Goal: Information Seeking & Learning: Find specific fact

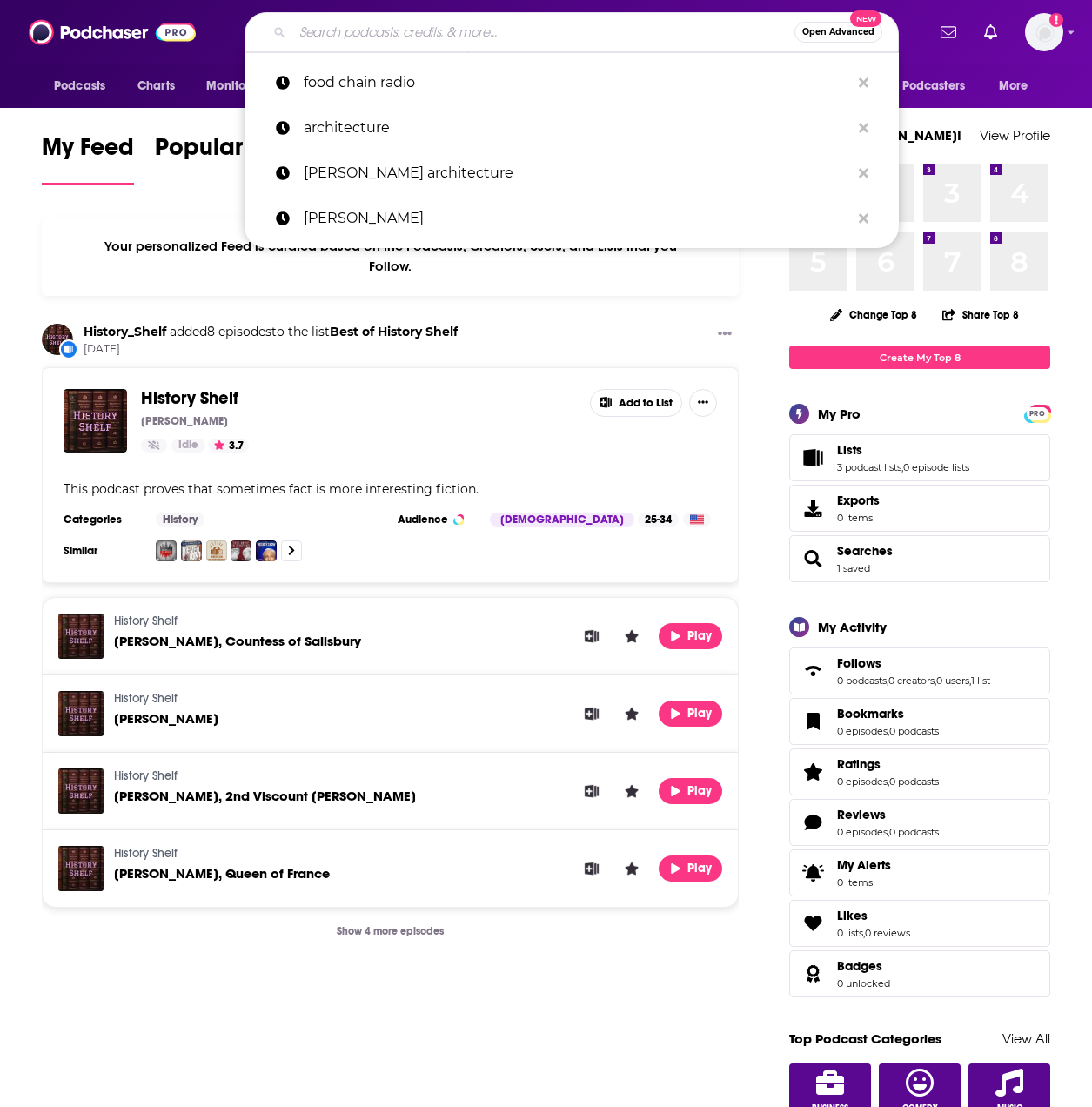
click at [580, 44] on input "Search podcasts, credits, & more..." at bounding box center [542, 32] width 502 height 28
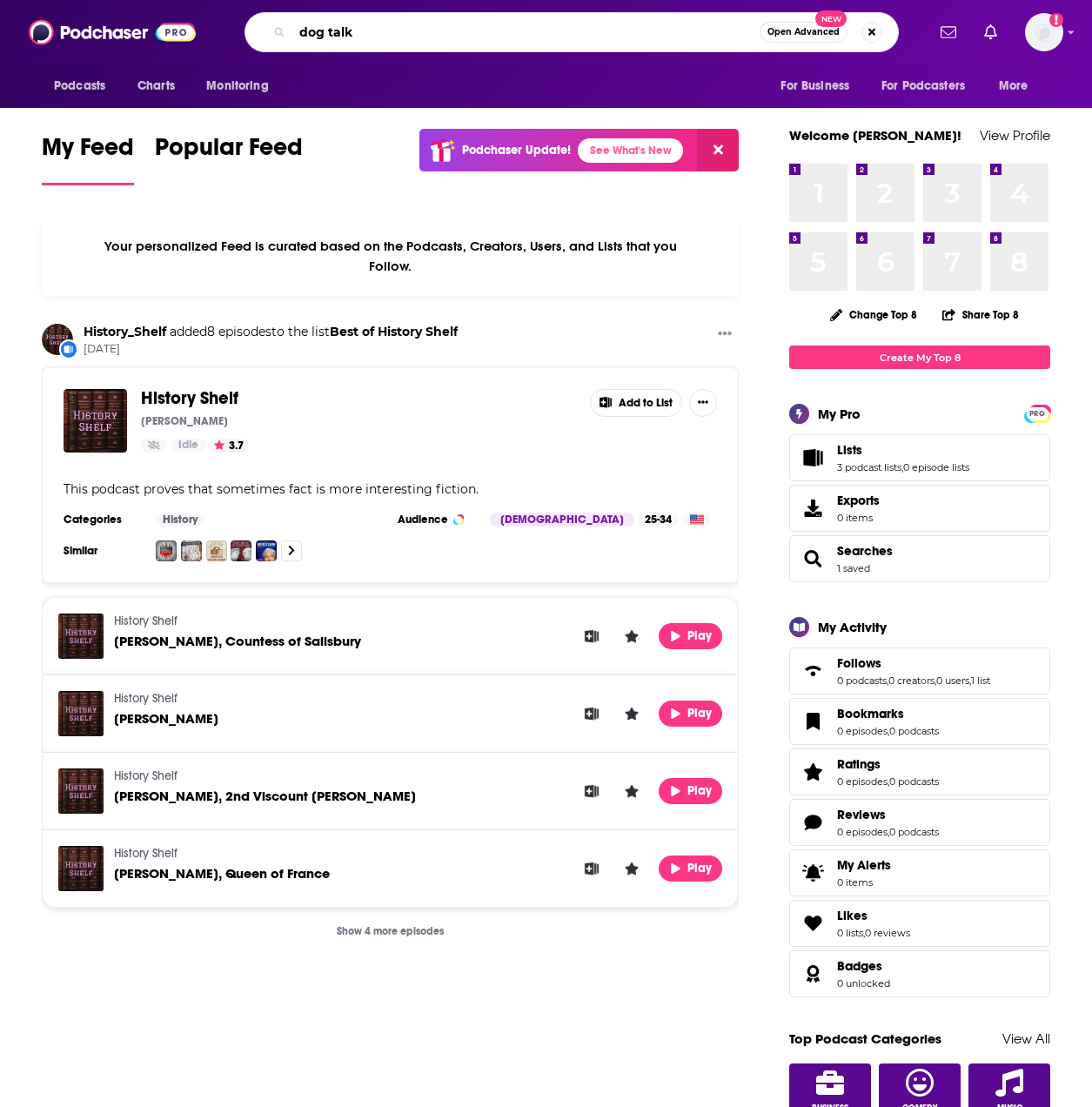
type input "dog talk"
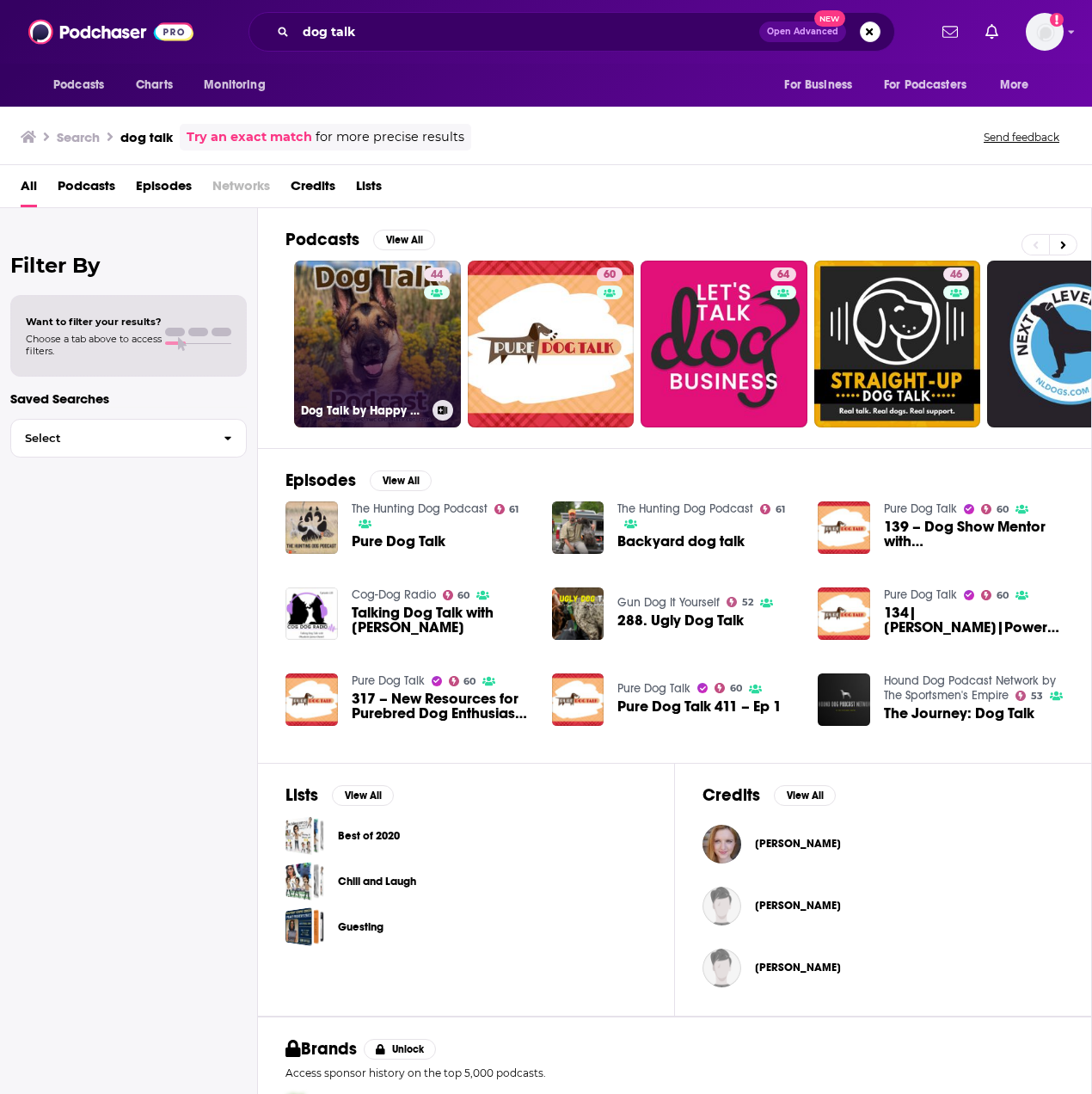
click at [410, 327] on link "44 Dog Talk by Happy Dog Training" at bounding box center [377, 343] width 167 height 167
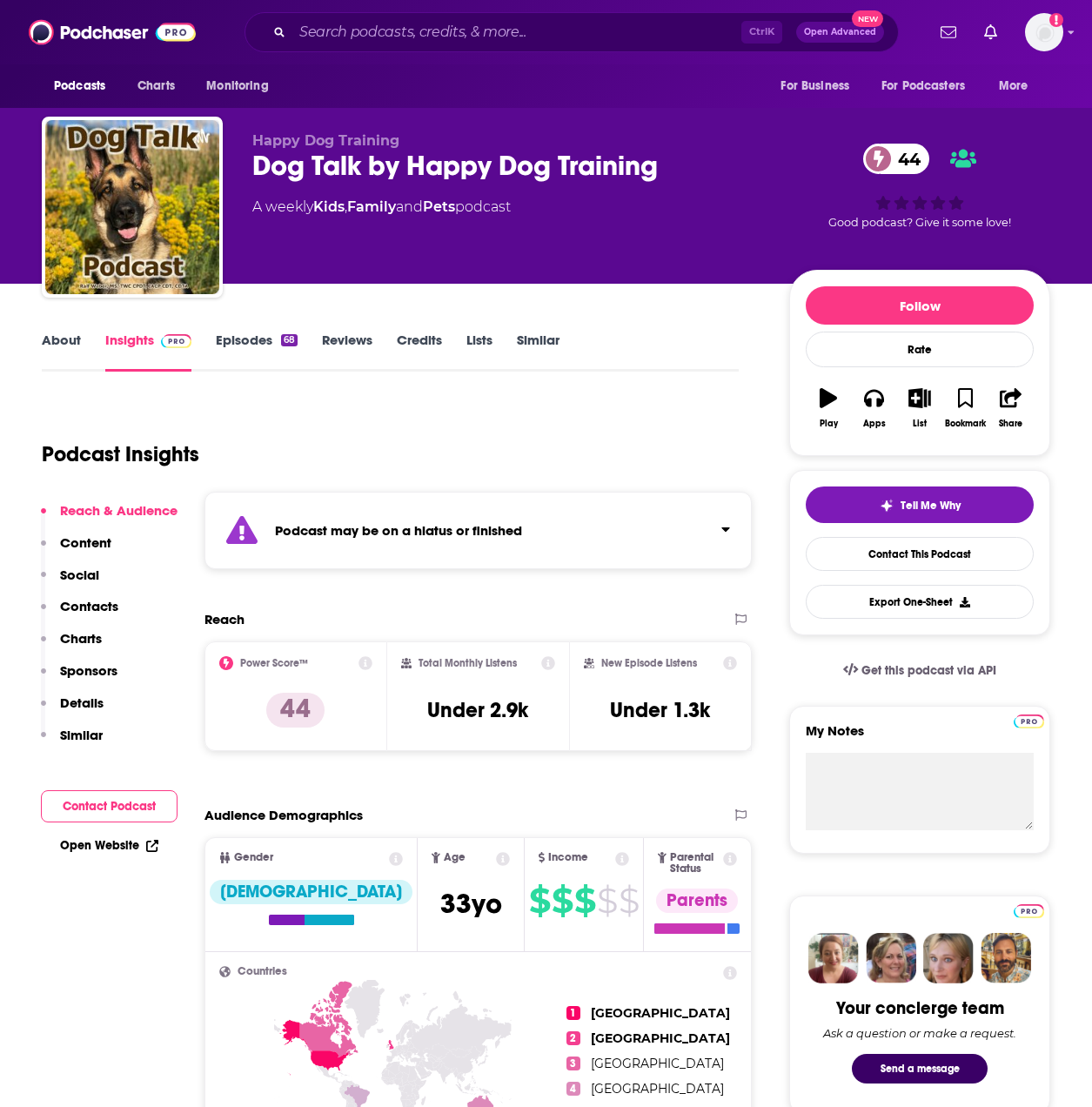
click at [77, 350] on link "About" at bounding box center [61, 351] width 39 height 40
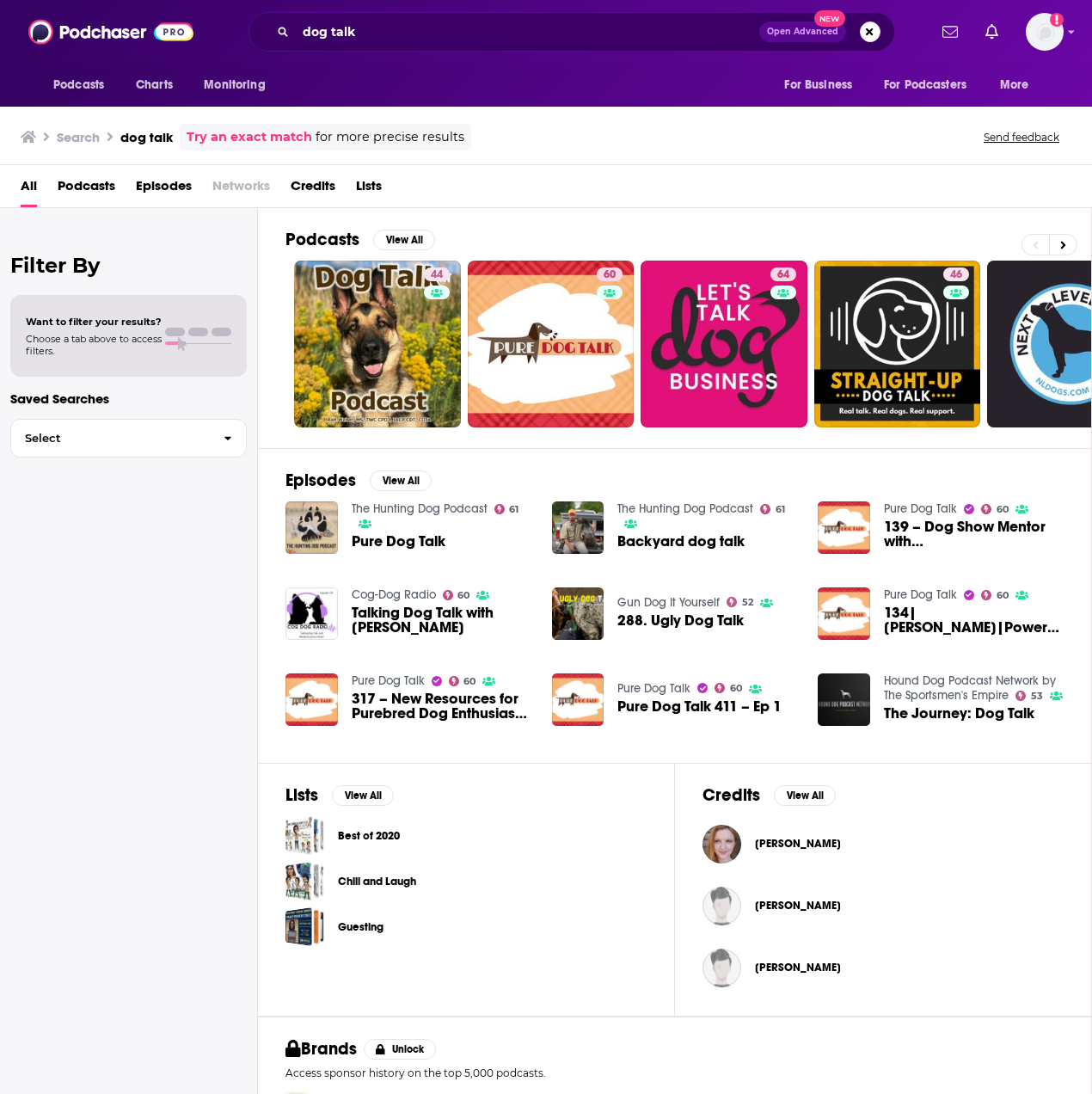
click at [367, 15] on div "dog talk Open Advanced New" at bounding box center [572, 31] width 646 height 39
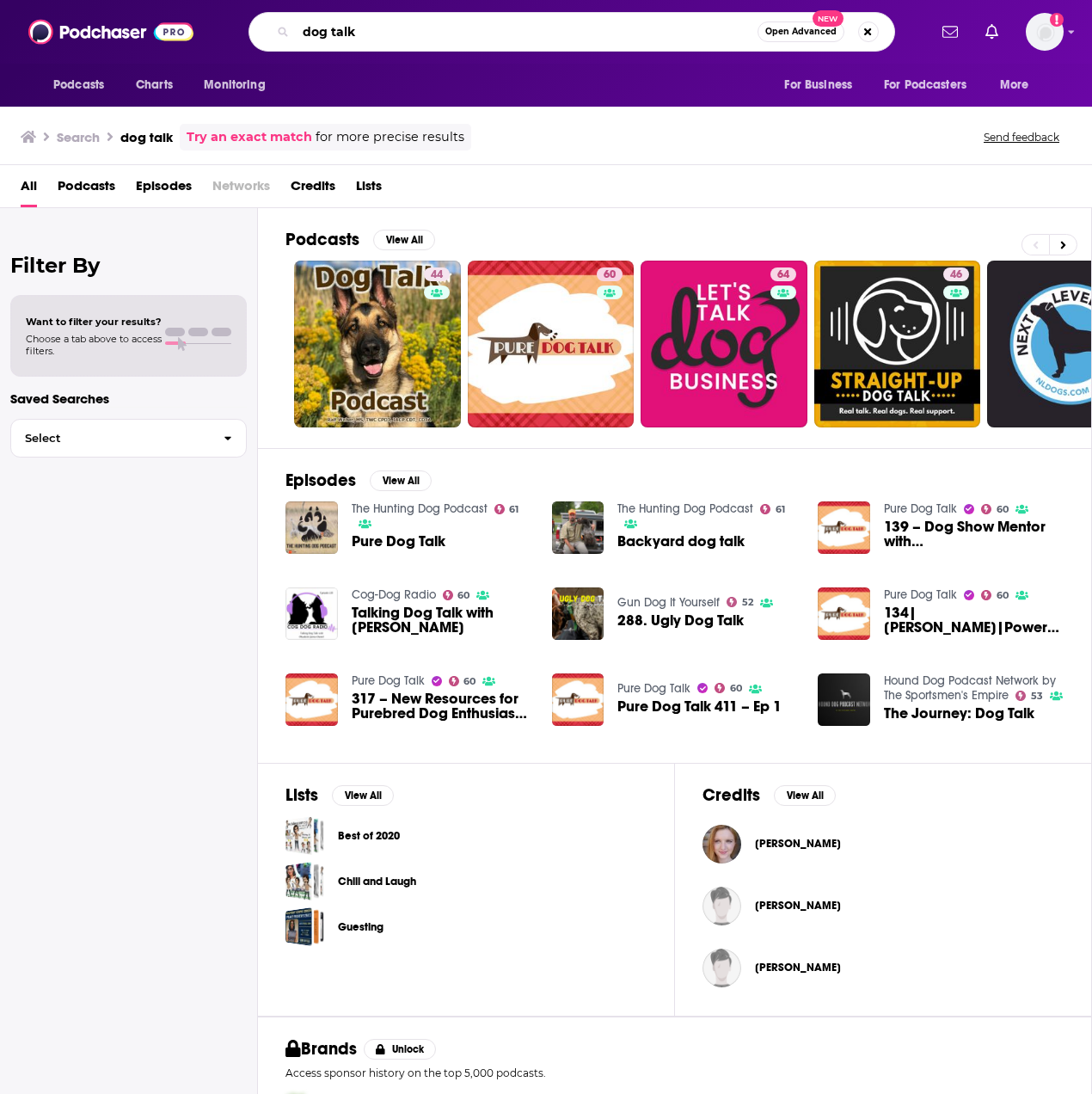
click at [386, 42] on input "dog talk" at bounding box center [527, 32] width 462 height 27
type input "dog talk [PERSON_NAME]"
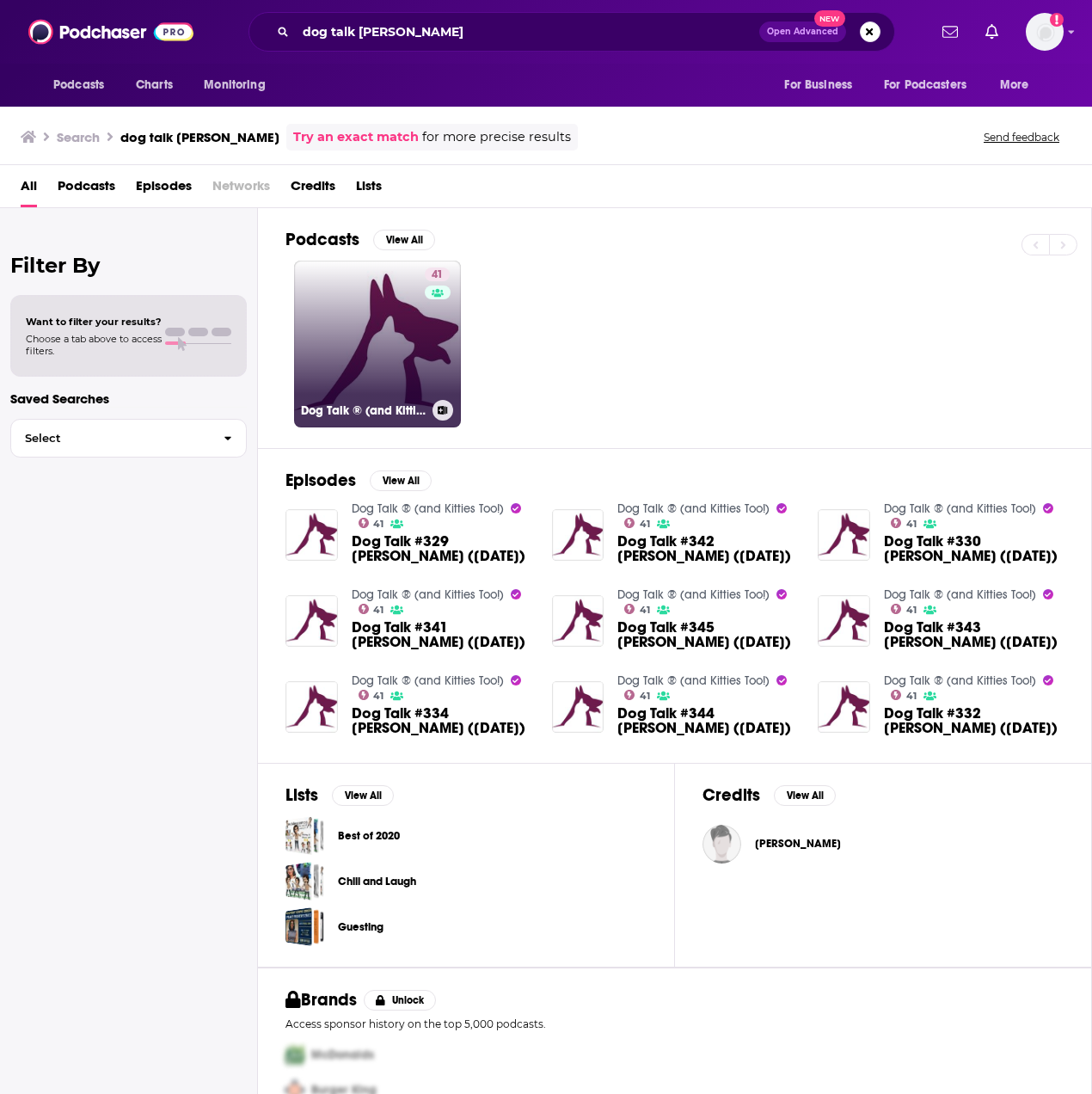
click at [352, 287] on link "41 Dog Talk ® (and Kitties Too!)" at bounding box center [377, 343] width 167 height 167
drag, startPoint x: 448, startPoint y: 289, endPoint x: 433, endPoint y: 302, distance: 19.8
click at [433, 302] on div "41" at bounding box center [439, 344] width 29 height 153
